Goal: Transaction & Acquisition: Obtain resource

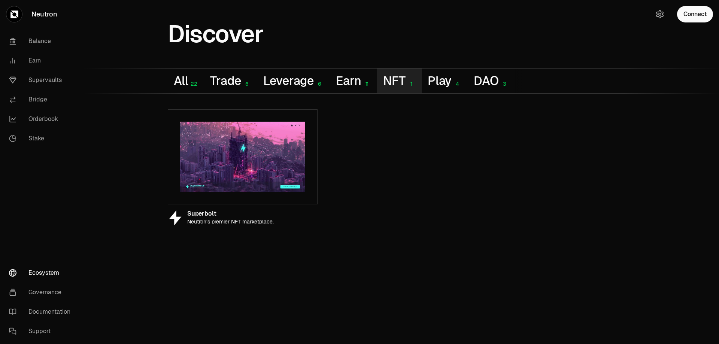
click at [389, 80] on button "NFT 1" at bounding box center [399, 81] width 44 height 25
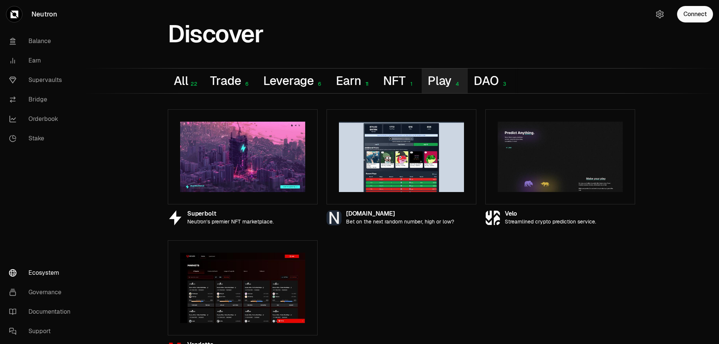
click at [430, 80] on button "Play 4" at bounding box center [445, 81] width 46 height 25
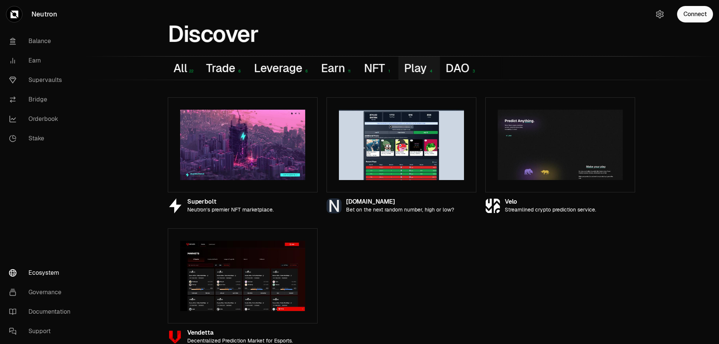
scroll to position [18, 0]
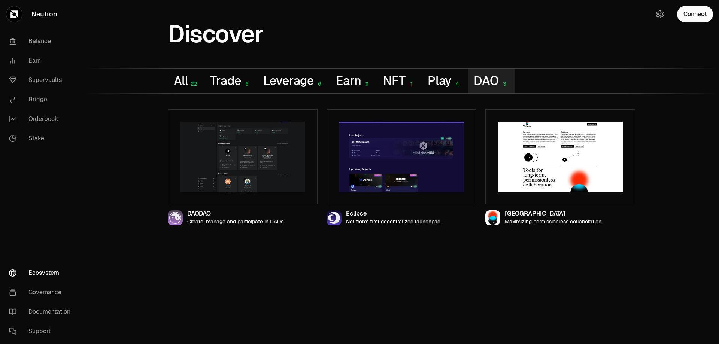
click at [454, 60] on div "Discover All 22 Trade 6 Leverage 6 Earn 11 NFT 1 Play 4 DAO 3 DAODAO Create, ma…" at bounding box center [401, 115] width 635 height 231
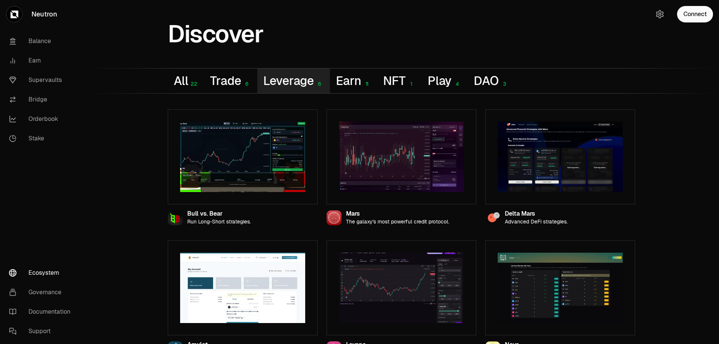
click at [280, 77] on button "Leverage 6" at bounding box center [293, 81] width 73 height 25
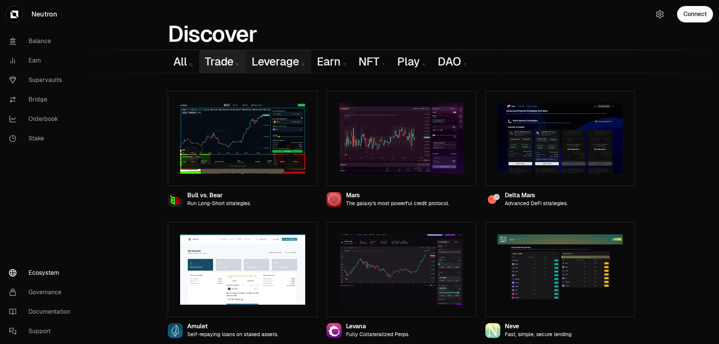
click at [223, 61] on button "Trade 6" at bounding box center [222, 61] width 47 height 23
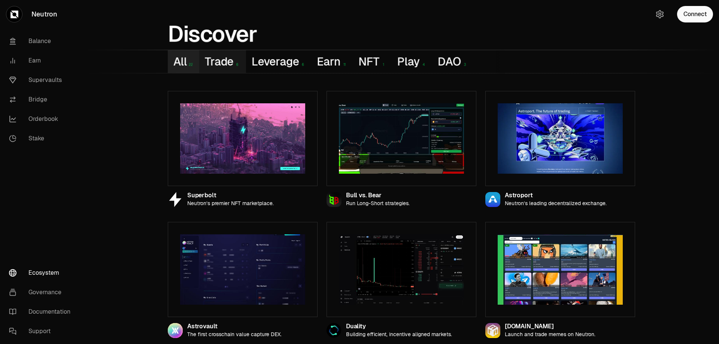
click at [172, 59] on button "All 22" at bounding box center [183, 61] width 31 height 23
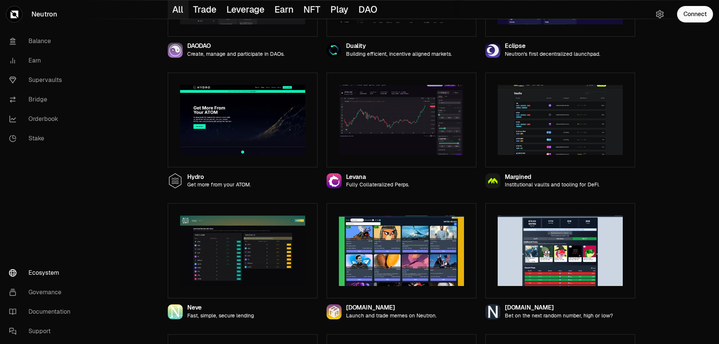
scroll to position [542, 0]
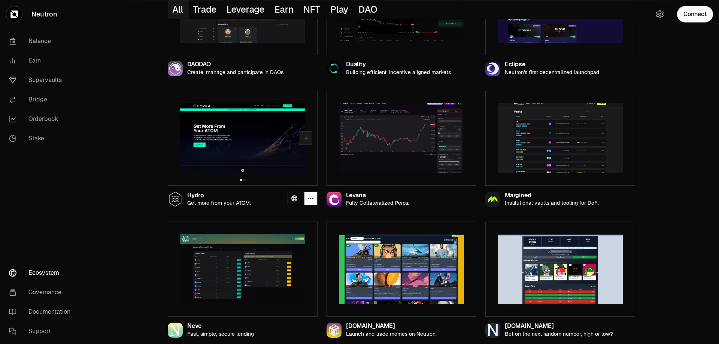
click at [230, 148] on img at bounding box center [242, 138] width 125 height 70
click at [303, 138] on icon "button" at bounding box center [305, 138] width 6 height 6
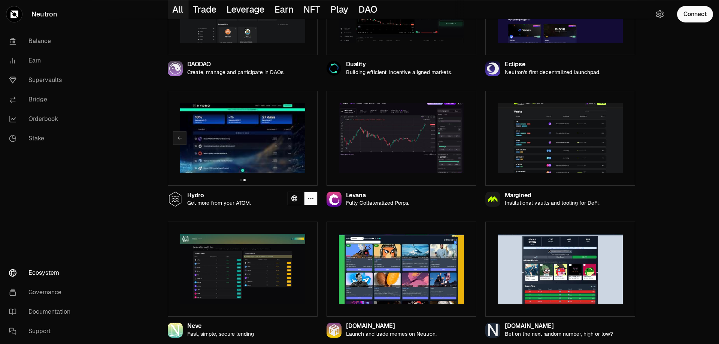
click at [227, 134] on img at bounding box center [242, 138] width 125 height 70
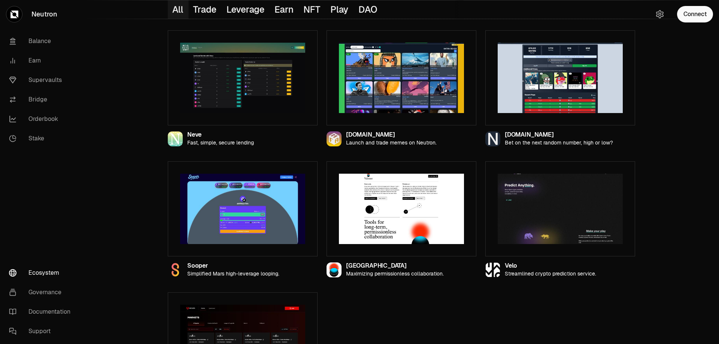
scroll to position [580, 0]
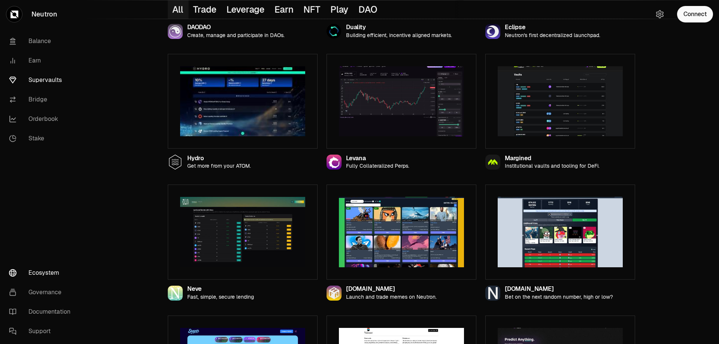
click at [36, 79] on link "Supervaults" at bounding box center [42, 79] width 78 height 19
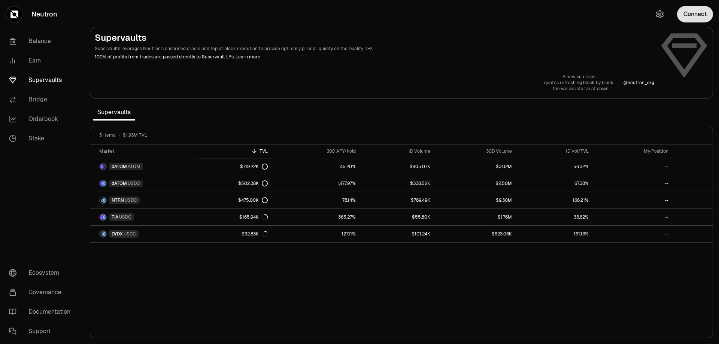
click at [700, 13] on button "Connect" at bounding box center [695, 14] width 36 height 16
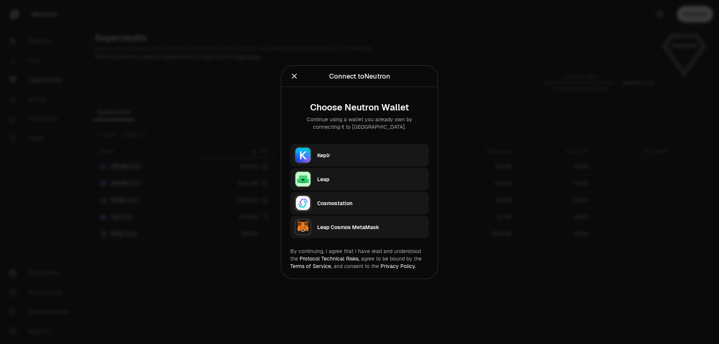
click at [323, 156] on div "Keplr" at bounding box center [370, 154] width 107 height 7
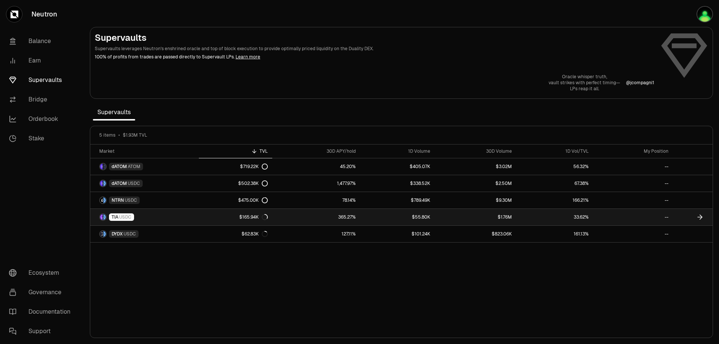
click at [118, 215] on span "TIA" at bounding box center [115, 217] width 7 height 6
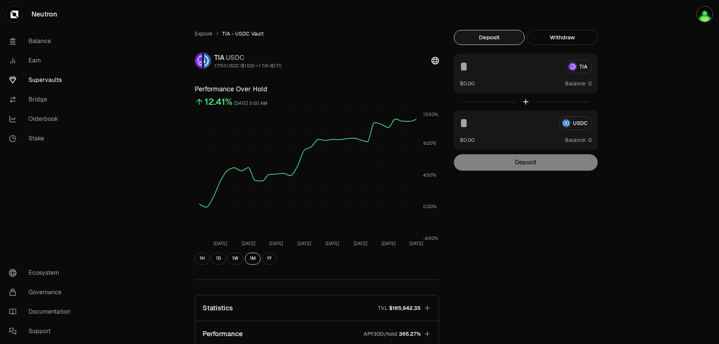
click at [539, 165] on div "Deposit" at bounding box center [526, 162] width 144 height 16
click at [705, 16] on img "button" at bounding box center [704, 14] width 15 height 15
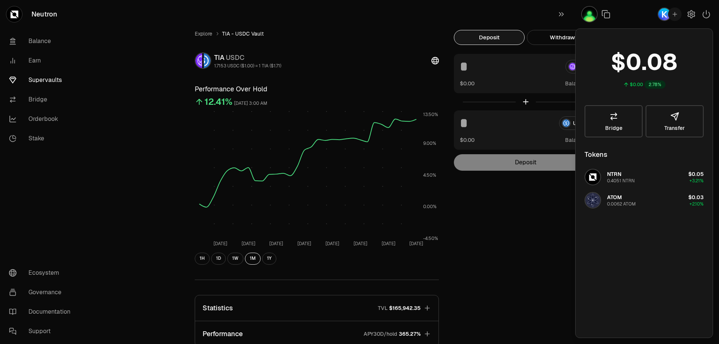
click at [530, 231] on div "Explore TIA - USDC Vault TIA USDC 1.7153 USDC ($1.00) = 1 TIA ($1.71) Performan…" at bounding box center [401, 242] width 431 height 425
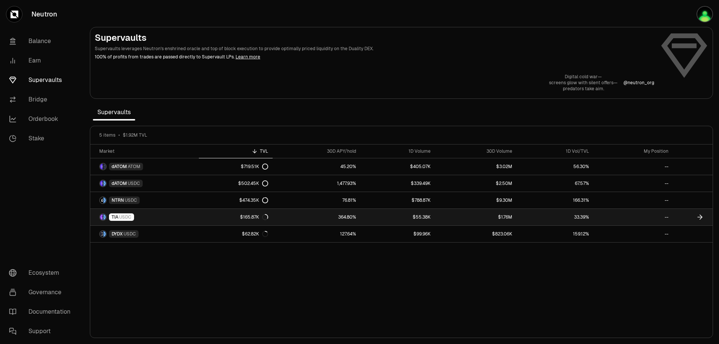
click at [696, 215] on icon at bounding box center [699, 216] width 7 height 7
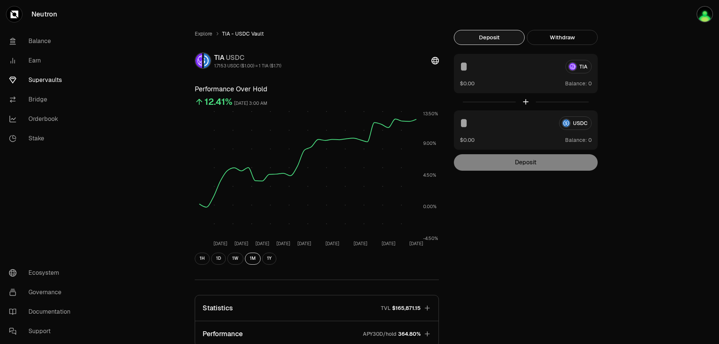
click at [584, 67] on div "TIA" at bounding box center [526, 66] width 132 height 13
click at [487, 41] on button "Deposit" at bounding box center [489, 37] width 71 height 15
click at [489, 35] on button "Deposit" at bounding box center [489, 37] width 71 height 15
click at [708, 18] on img "button" at bounding box center [704, 14] width 15 height 15
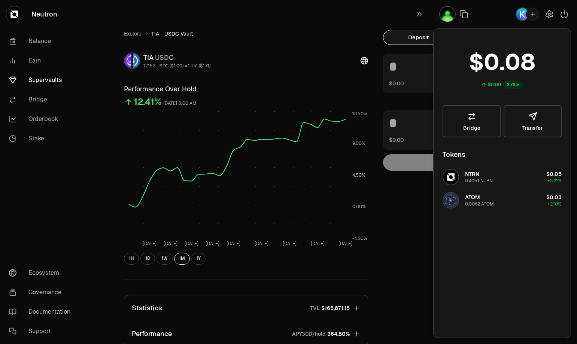
click at [251, 44] on div "Explore TIA - USDC Vault TIA USDC 1.7153 USDC ($1.00) = 1 TIA ($1.71) Performan…" at bounding box center [246, 242] width 262 height 425
